Goal: Information Seeking & Learning: Learn about a topic

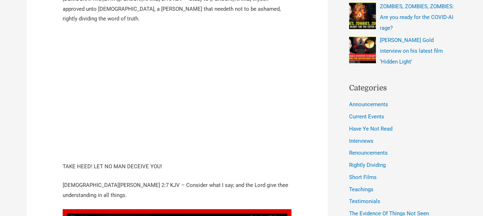
scroll to position [337, 0]
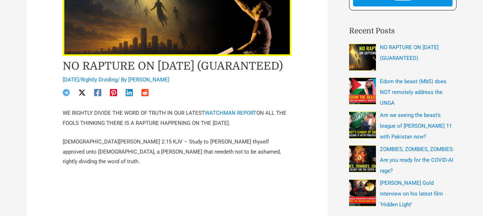
scroll to position [191, 0]
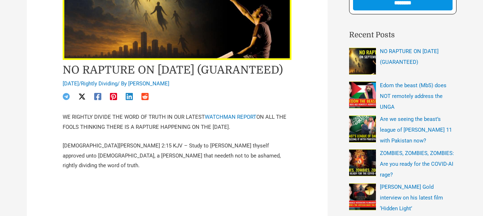
click at [434, 127] on li "Are we seeing the beast’s league of [PERSON_NAME] 11 with Pakistan now?" at bounding box center [402, 130] width 107 height 33
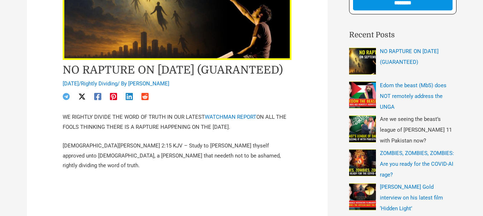
click at [433, 131] on span "Are we seeing the beast’s league of [PERSON_NAME] 11 with Pakistan now?" at bounding box center [416, 130] width 72 height 28
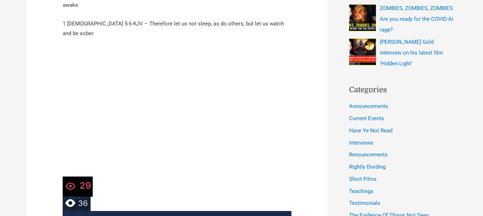
scroll to position [329, 0]
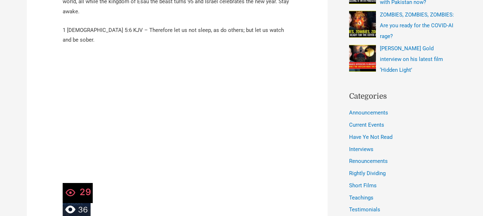
click at [169, 9] on p "It was a jam-packed day with many countries recognizing Palestine as we head to…" at bounding box center [177, 2] width 229 height 30
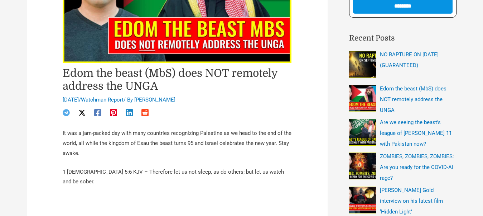
scroll to position [181, 0]
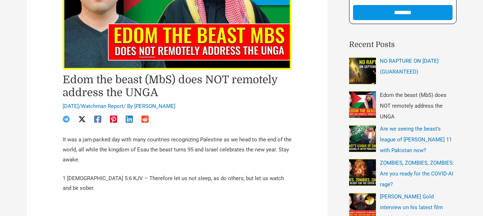
click at [434, 107] on span "Edom the beast (MbS) does NOT remotely address the UNGA" at bounding box center [413, 106] width 67 height 28
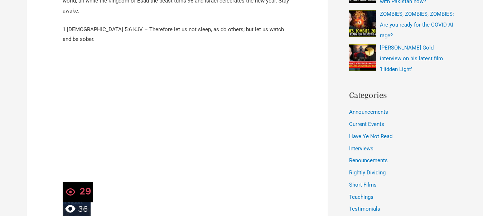
scroll to position [168, 0]
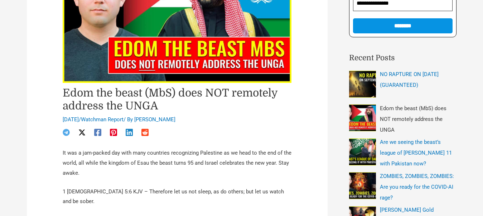
click at [426, 117] on span "Edom the beast (MbS) does NOT remotely address the UNGA" at bounding box center [413, 119] width 67 height 28
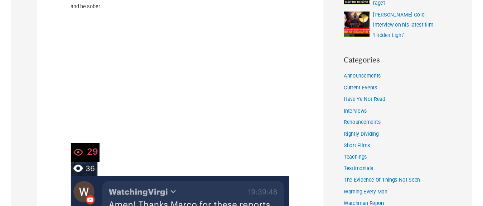
scroll to position [362, 0]
